Goal: Book appointment/travel/reservation

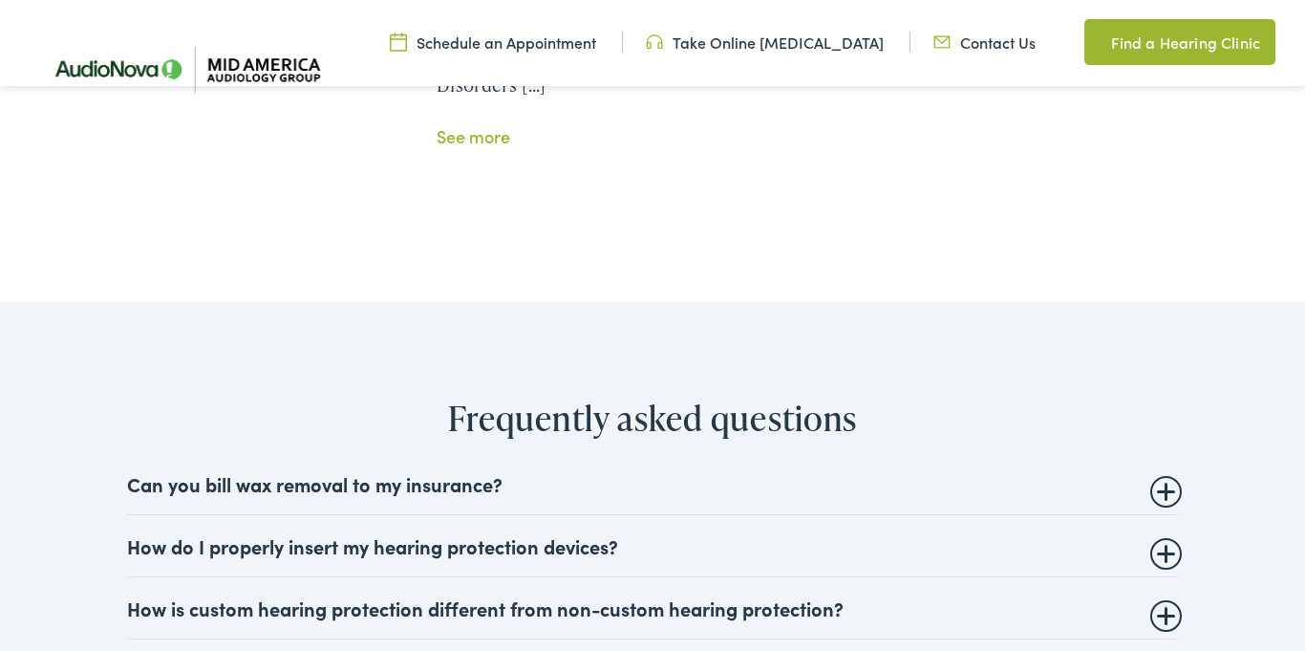
scroll to position [4375, 0]
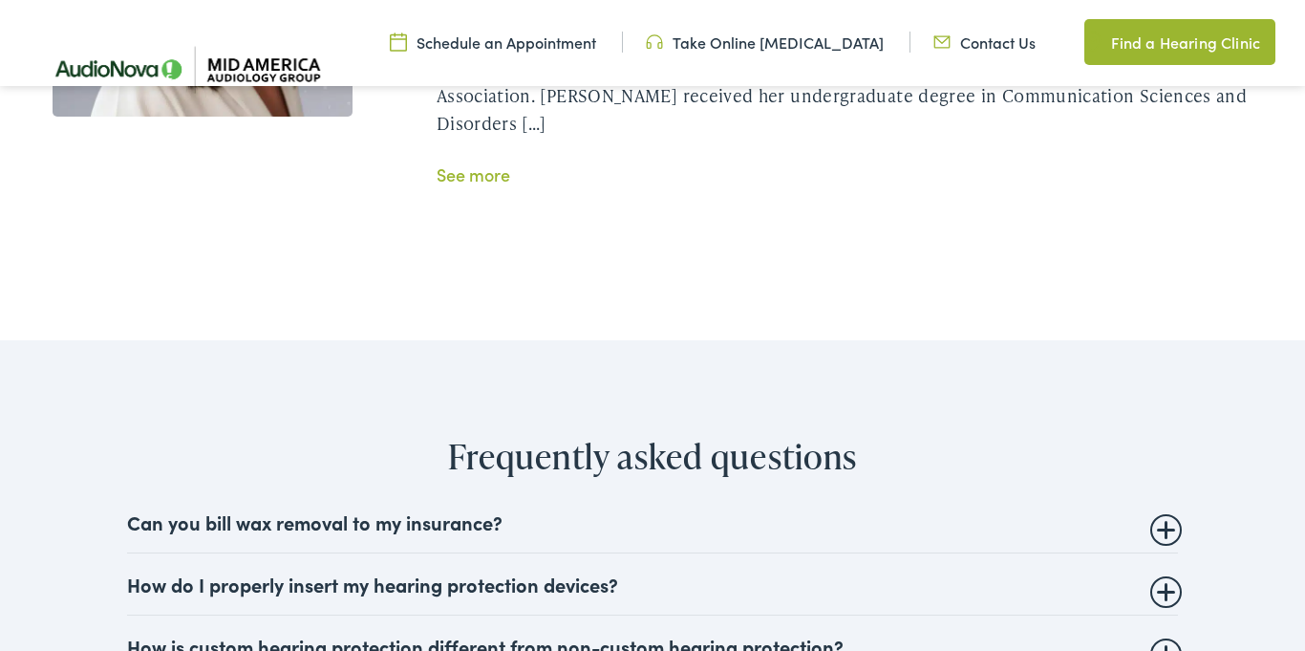
click at [1163, 510] on summary "Can you bill wax removal to my insurance?" at bounding box center [652, 521] width 1051 height 23
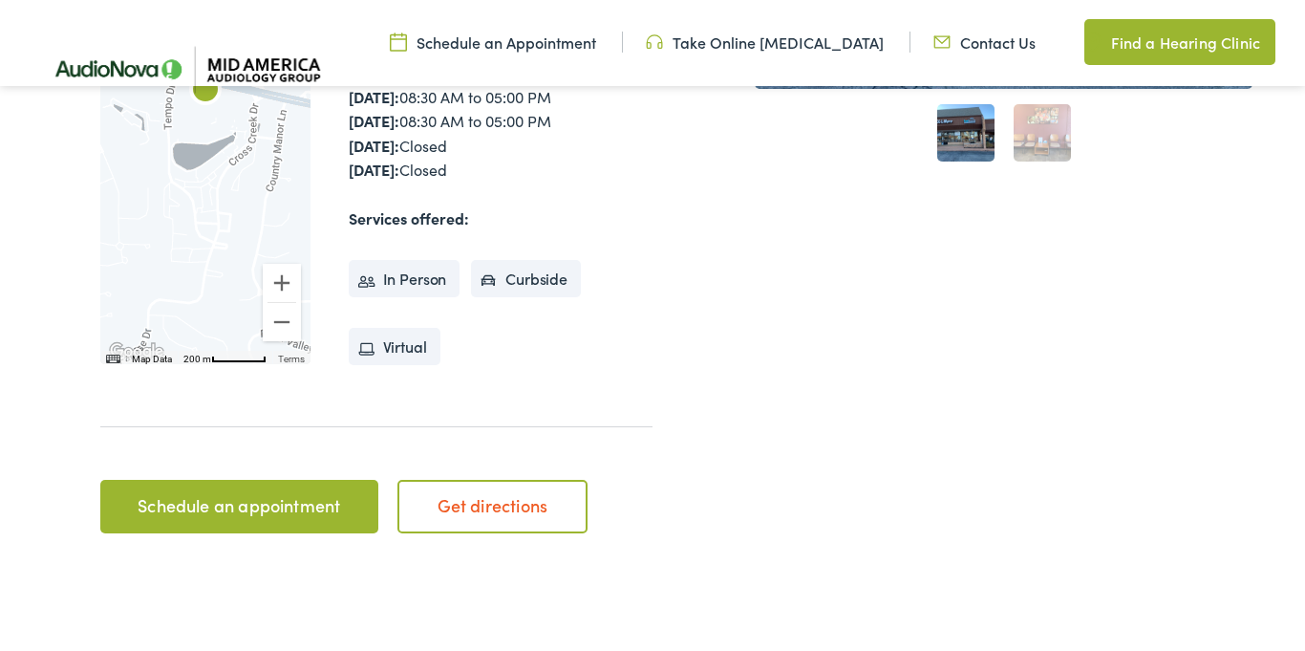
scroll to position [664, 0]
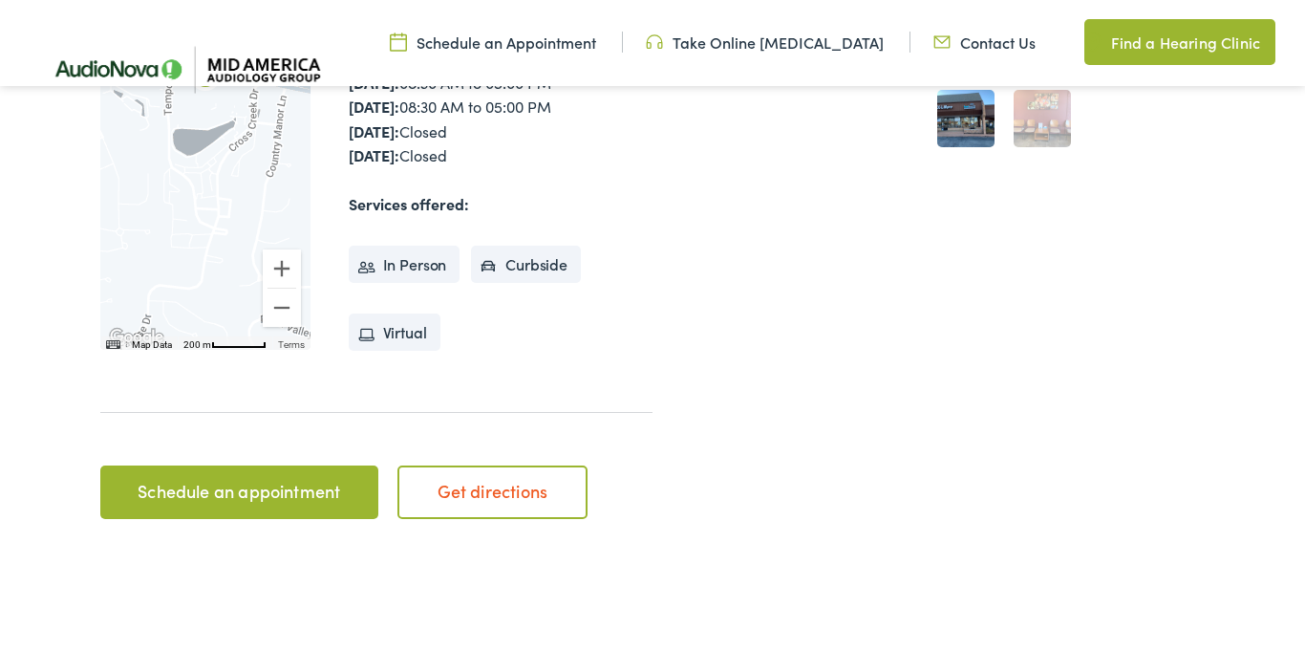
click at [266, 502] on link "Schedule an appointment" at bounding box center [239, 491] width 278 height 53
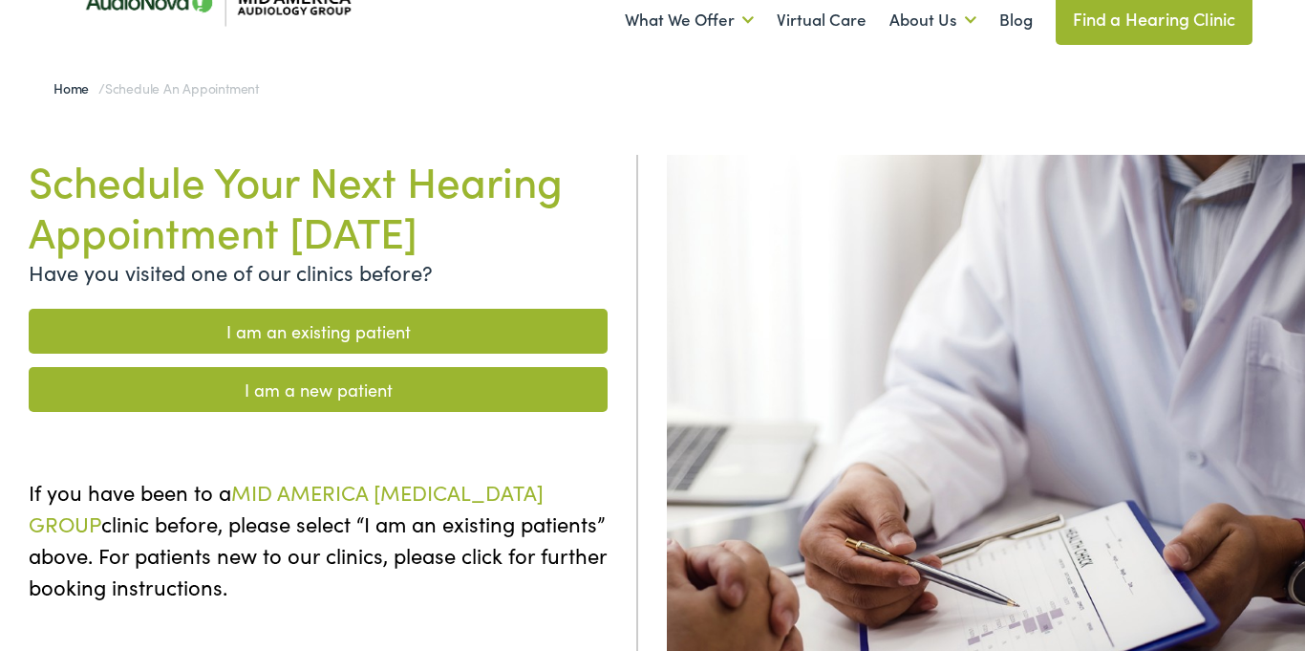
scroll to position [67, 0]
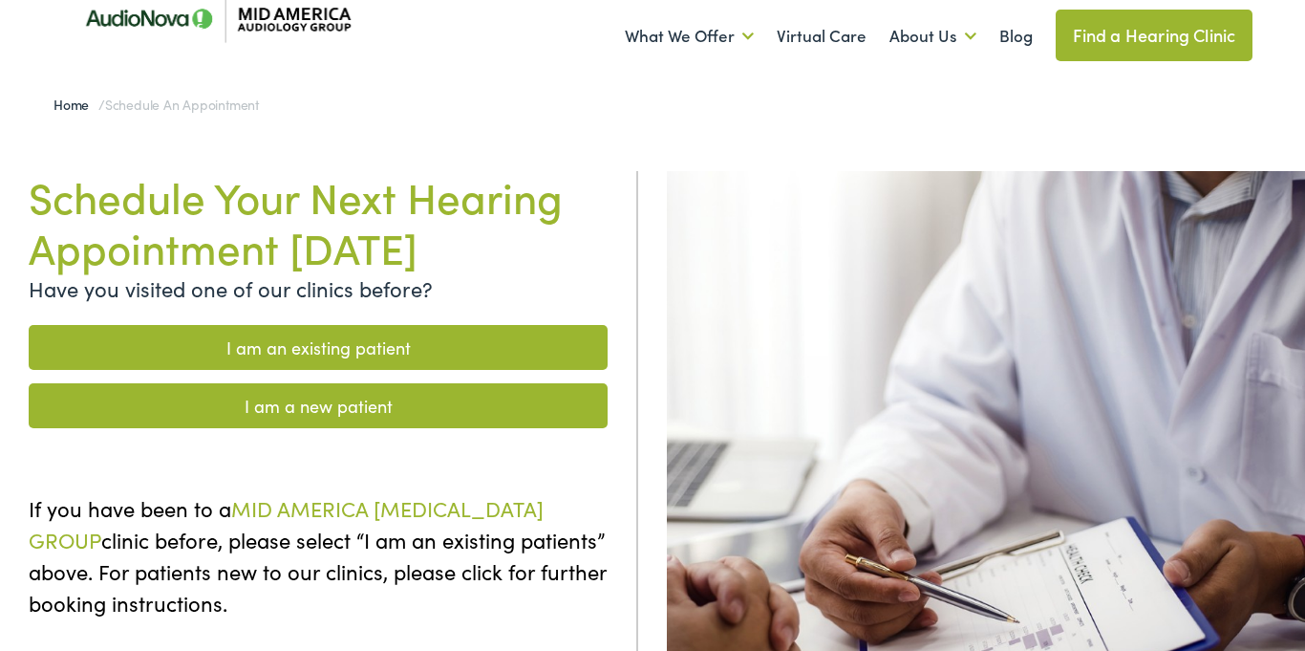
click at [376, 349] on link "I am an existing patient" at bounding box center [318, 347] width 579 height 45
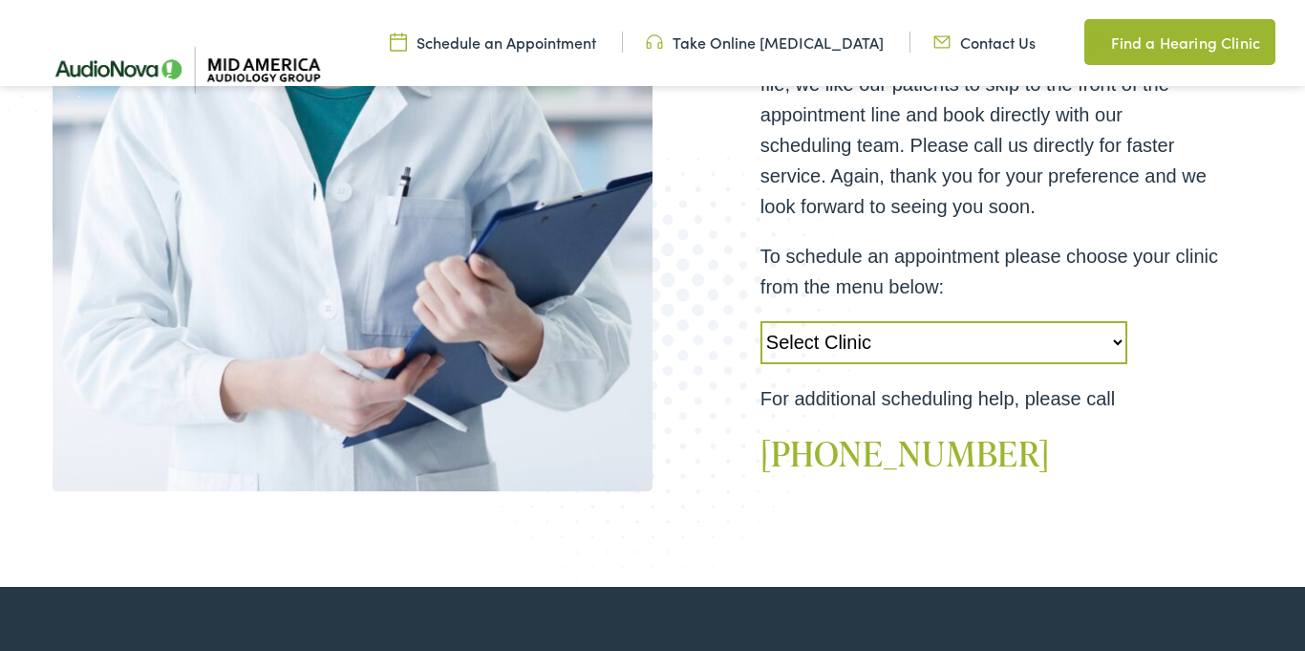
scroll to position [523, 0]
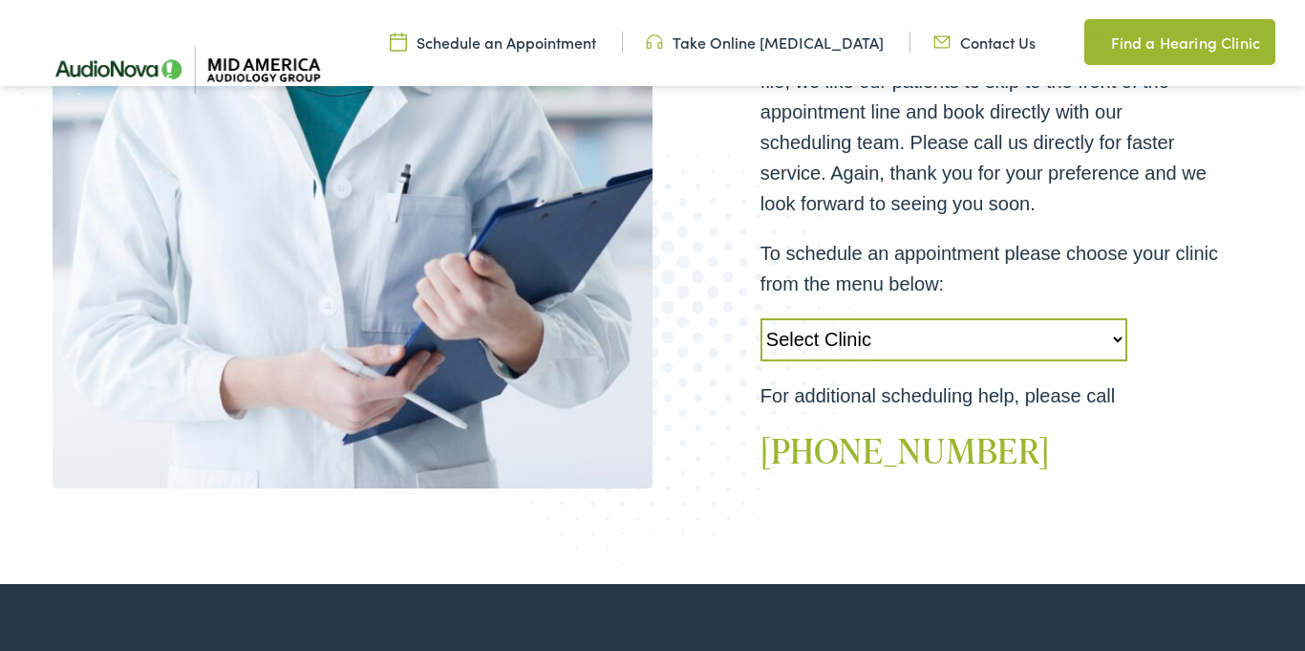
click at [1018, 343] on select "Select Clinic [PERSON_NAME]-[GEOGRAPHIC_DATA]-AudioNova [STREET_ADDRESS]-AudioN…" at bounding box center [943, 339] width 367 height 43
select select "[URL][DOMAIN_NAME]"
click at [760, 318] on select "Select Clinic [PERSON_NAME]-[GEOGRAPHIC_DATA]-AudioNova [STREET_ADDRESS]-AudioN…" at bounding box center [943, 339] width 367 height 43
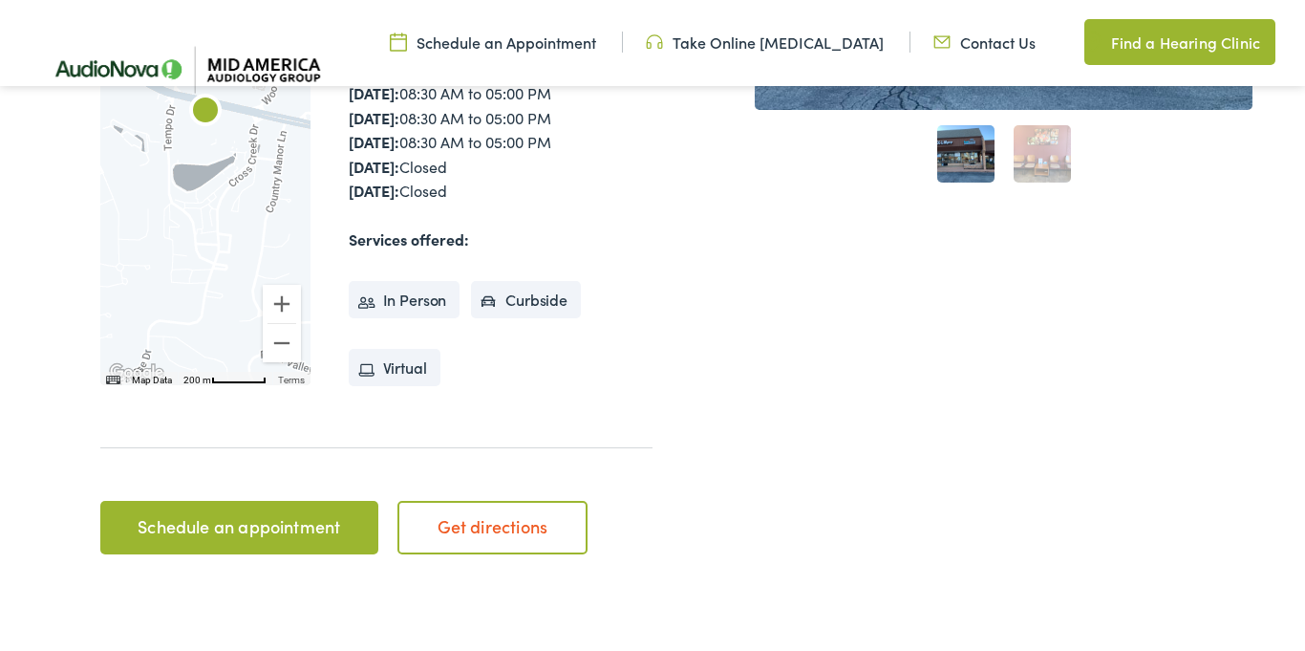
scroll to position [630, 0]
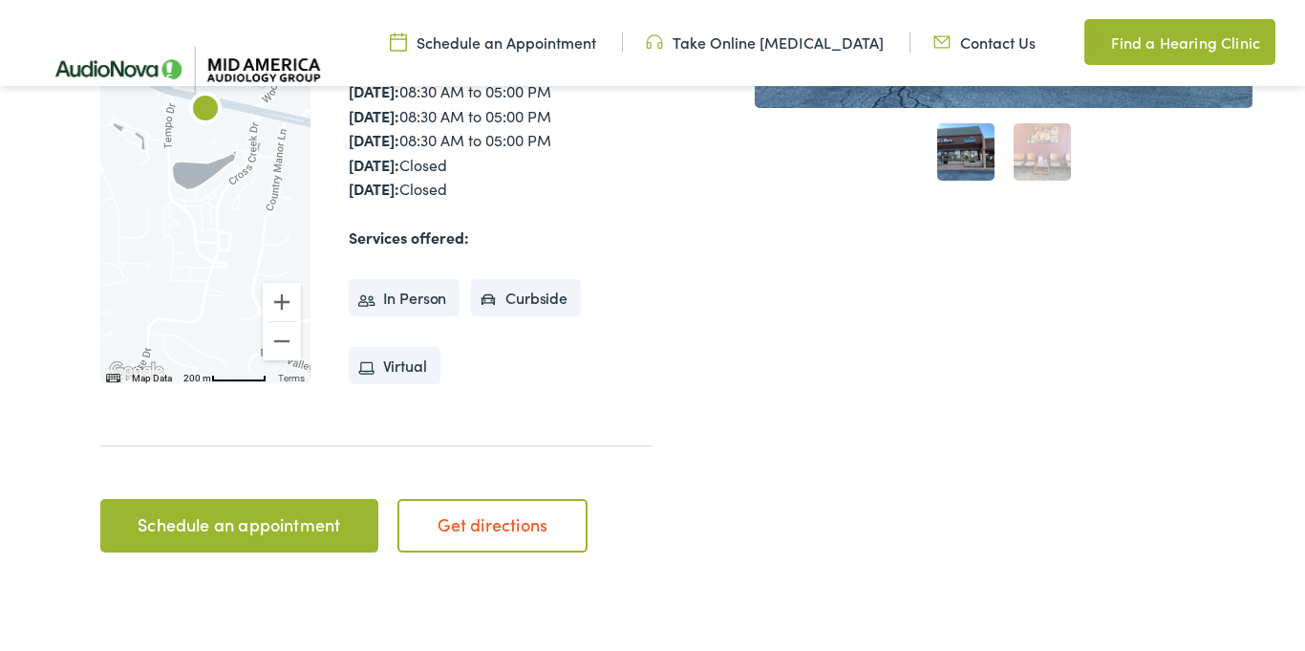
drag, startPoint x: 260, startPoint y: 529, endPoint x: 295, endPoint y: 522, distance: 36.2
click at [261, 527] on link "Schedule an appointment" at bounding box center [239, 525] width 278 height 53
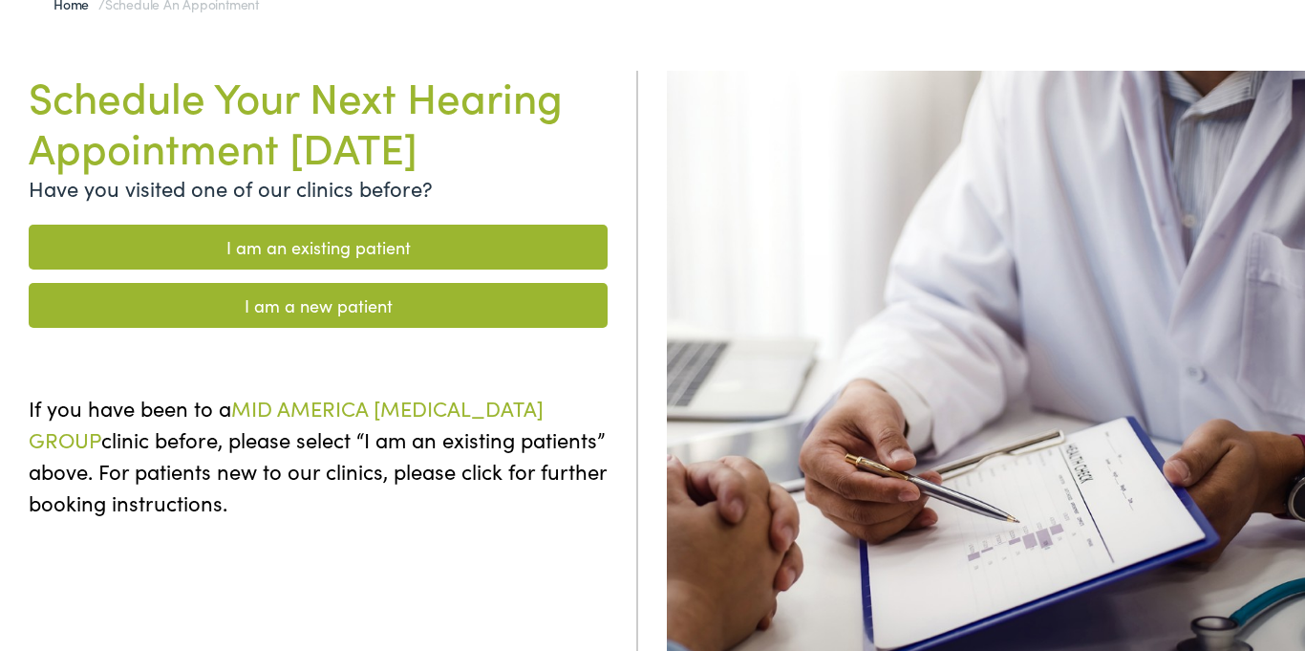
scroll to position [164, 0]
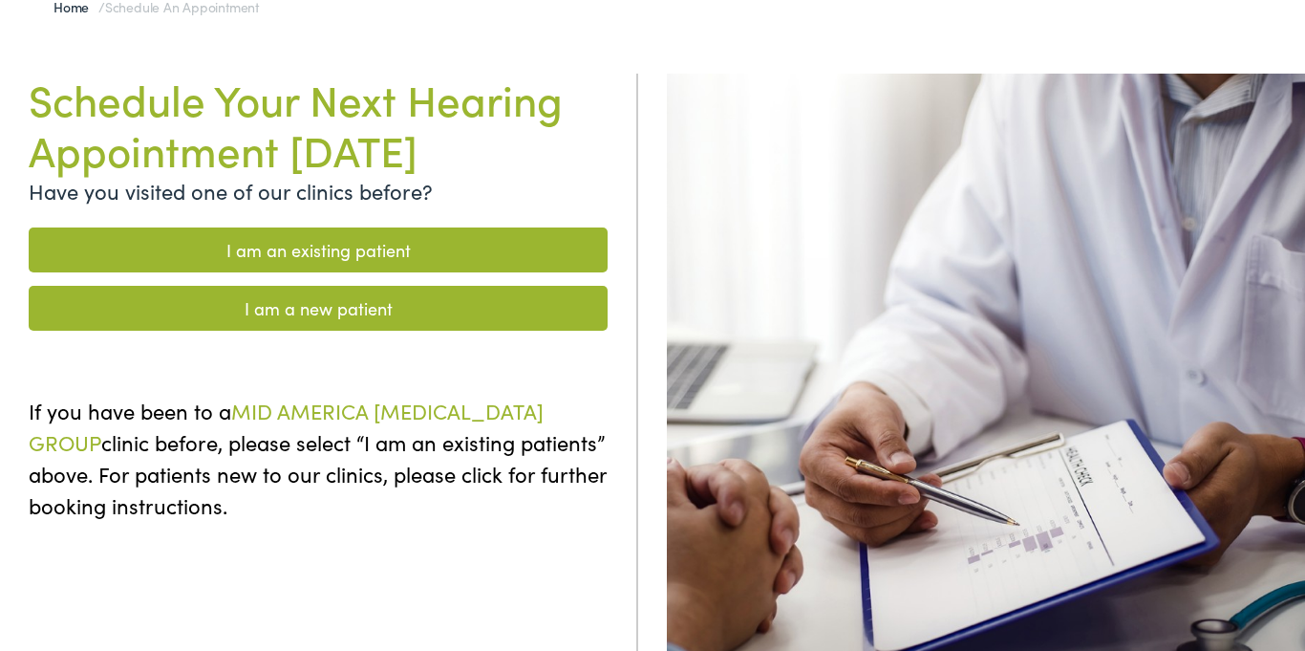
click at [345, 254] on link "I am an existing patient" at bounding box center [318, 249] width 579 height 45
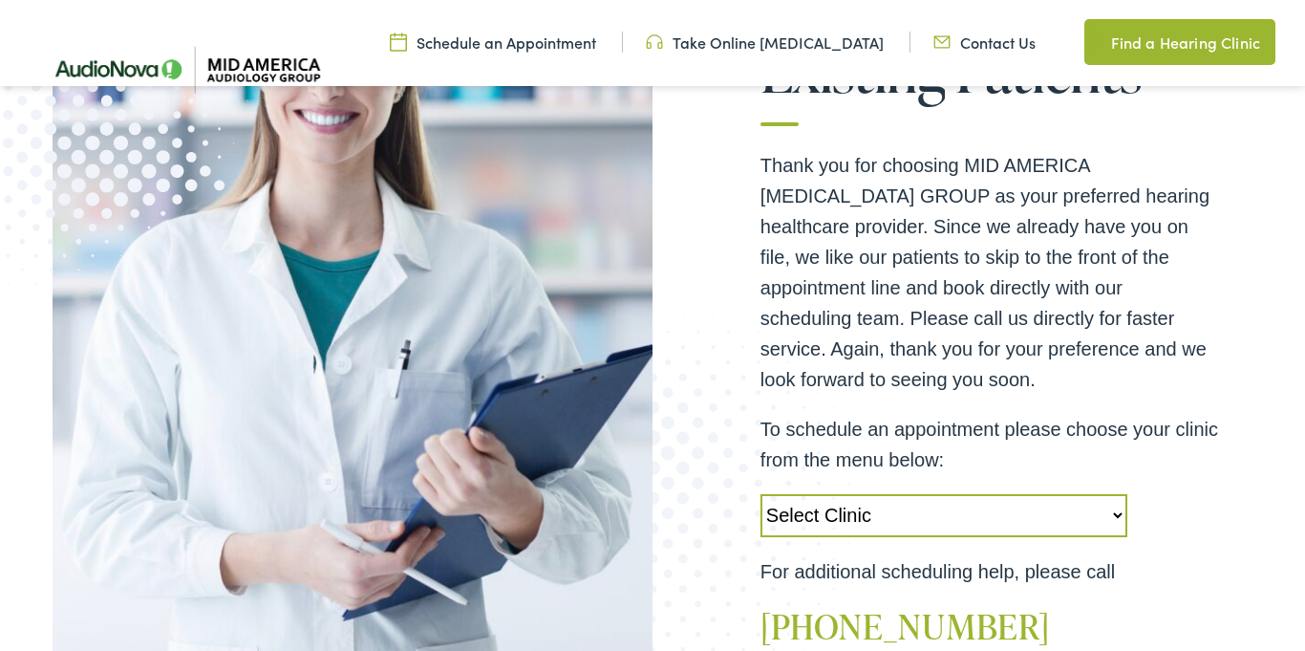
scroll to position [509, 0]
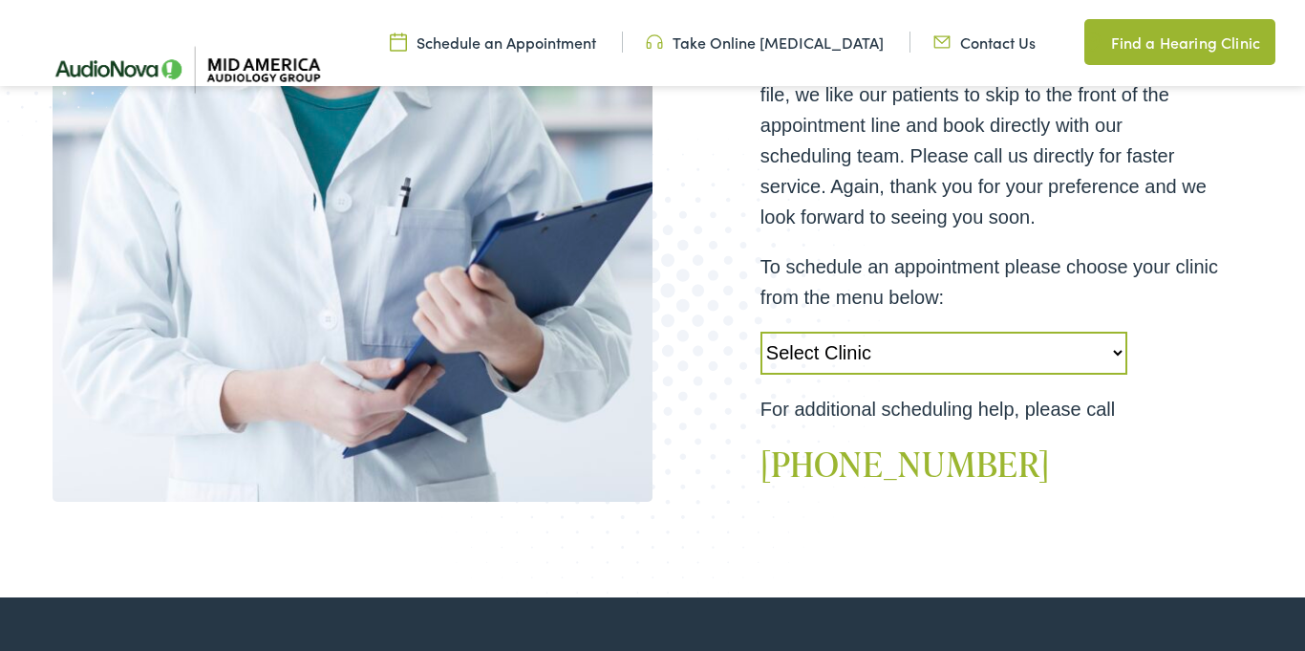
click at [1017, 358] on select "Select Clinic Alton-IL-AudioNova 3511 College Ave Creve Coeur-MO-AudioNova 1235…" at bounding box center [943, 352] width 367 height 43
select select "https://midamerica.alpacaaudiology.com/locations/creve-coeur-mo/"
click at [760, 331] on select "Select Clinic Alton-IL-AudioNova 3511 College Ave Creve Coeur-MO-AudioNova 1235…" at bounding box center [943, 352] width 367 height 43
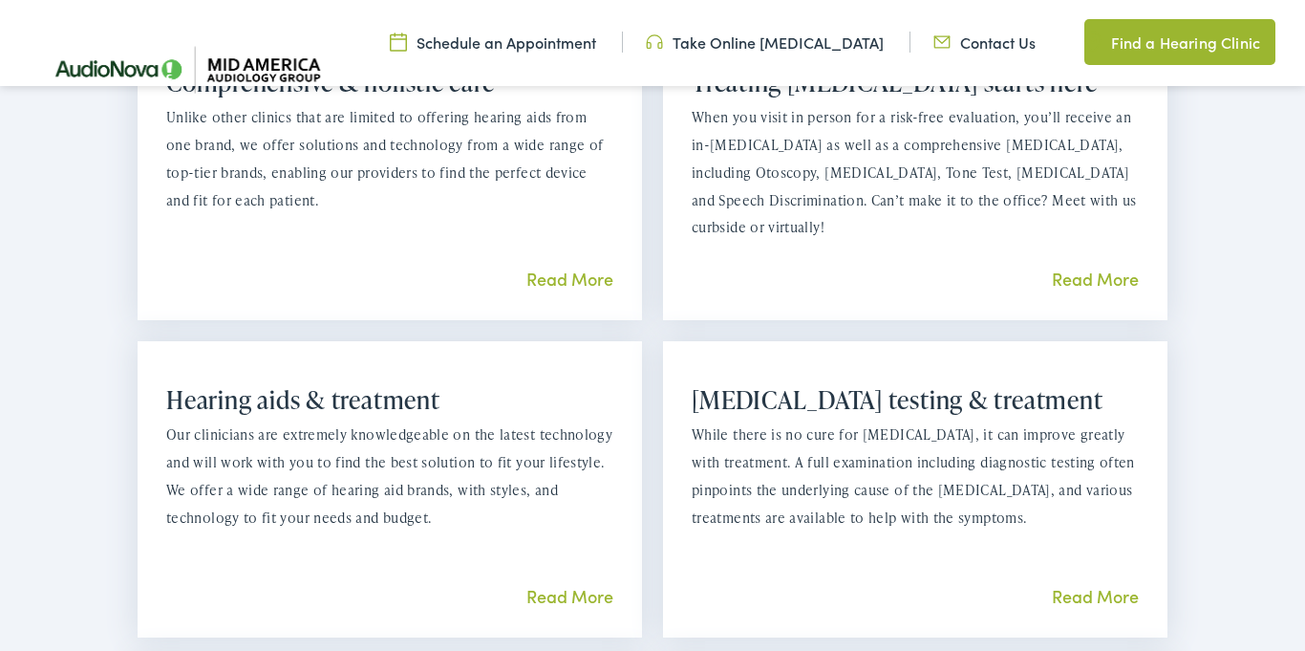
click at [1226, 483] on div "What we offer Comprehensive & holistic care Unlike other clinics that are limit…" at bounding box center [652, 414] width 1155 height 1100
